Goal: Go to known website: Access a specific website the user already knows

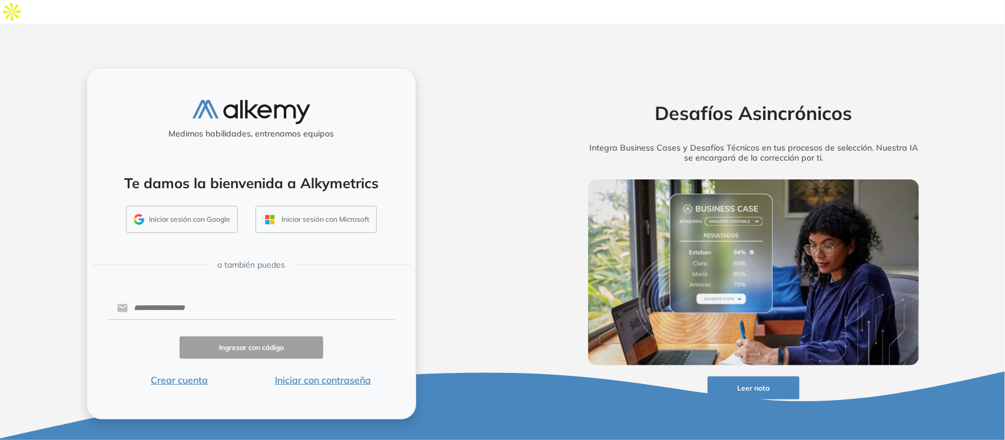
click at [211, 206] on button "Iniciar sesión con Google" at bounding box center [182, 219] width 112 height 27
